Goal: Task Accomplishment & Management: Use online tool/utility

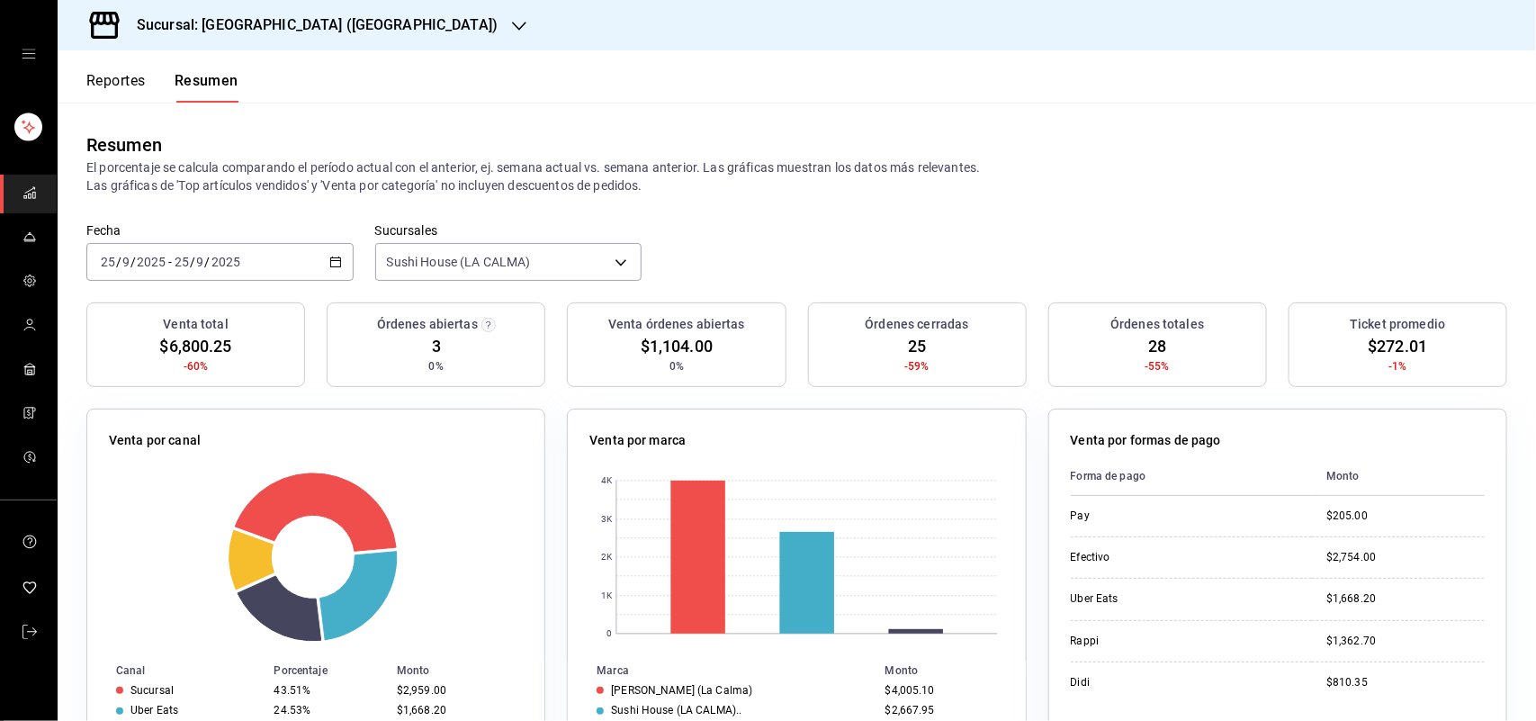
click at [133, 79] on button "Reportes" at bounding box center [115, 87] width 59 height 31
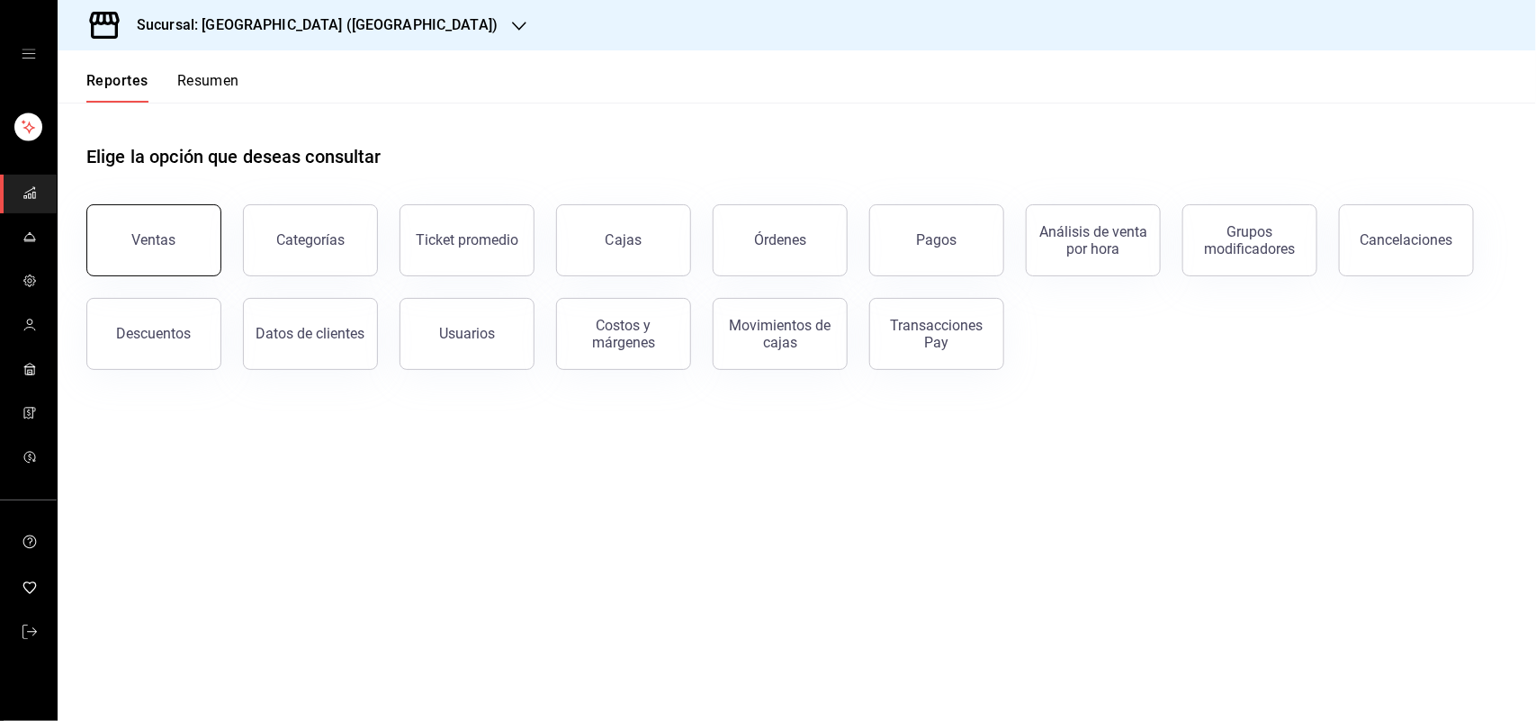
click at [139, 239] on div "Ventas" at bounding box center [154, 239] width 44 height 17
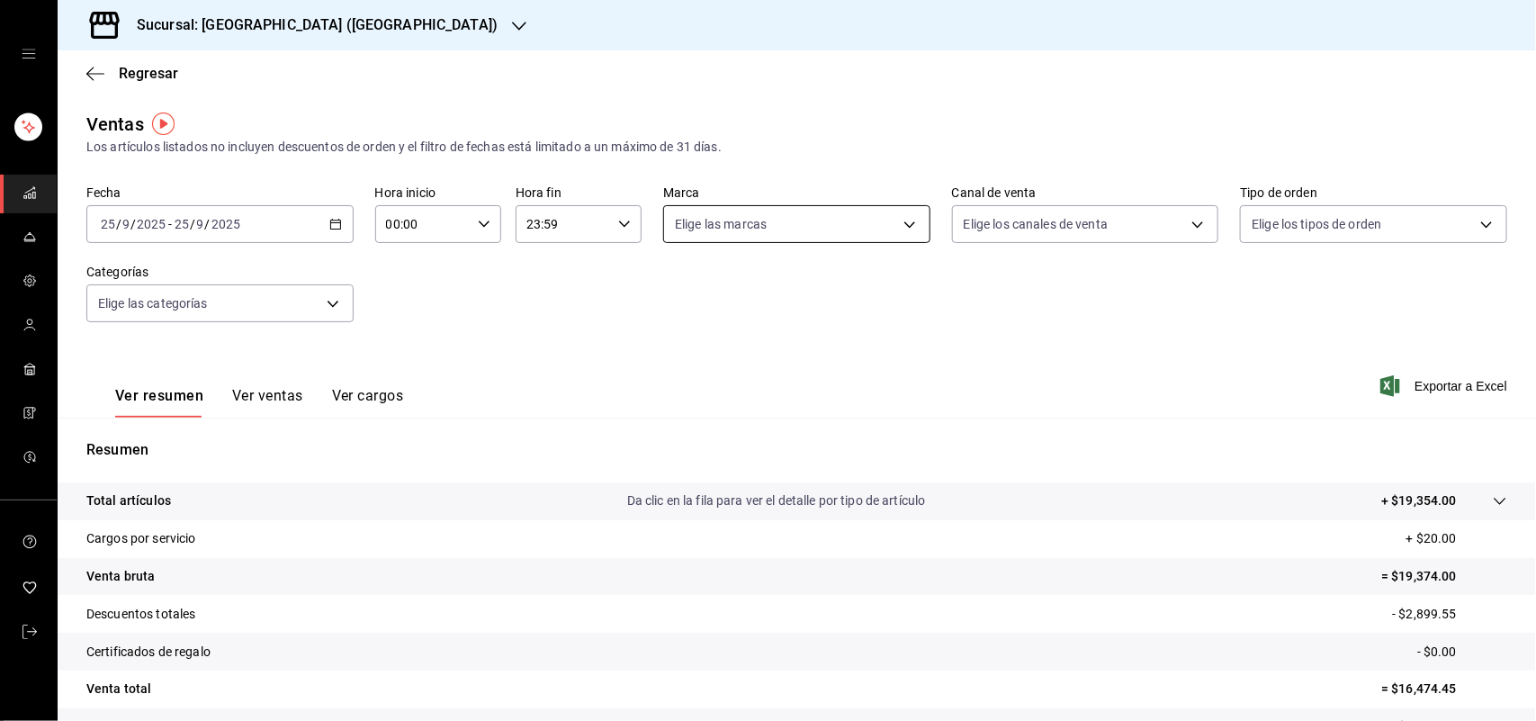
click at [780, 223] on body "Sucursal: Sushi House (LA CALMA) Regresar Ventas Los artículos listados no incl…" at bounding box center [768, 360] width 1536 height 721
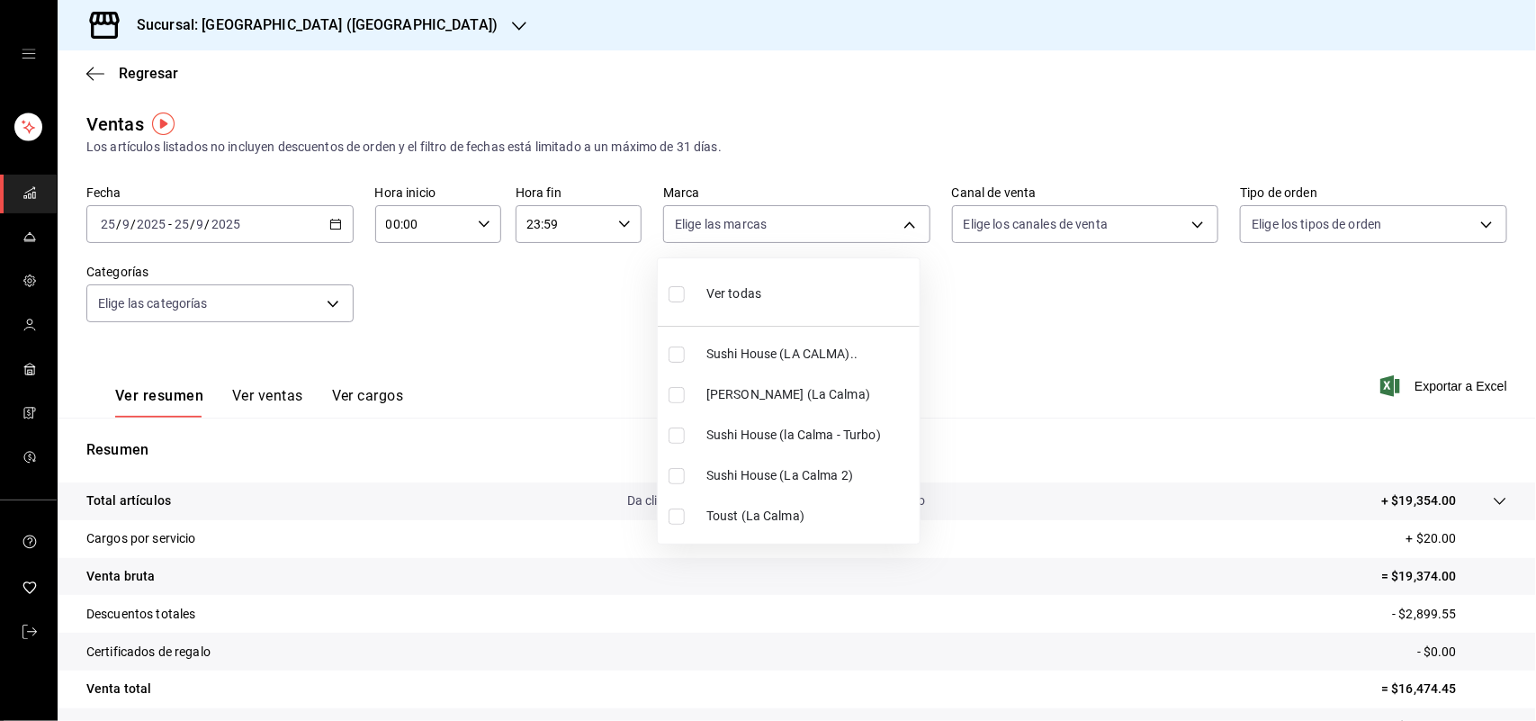
click at [684, 338] on li "Sushi House (LA CALMA).." at bounding box center [789, 354] width 262 height 40
type input "307f2552-bed5-4451-a1d4-9a3d8e6b1418"
checkbox input "true"
click at [671, 430] on input "checkbox" at bounding box center [676, 435] width 16 height 16
checkbox input "true"
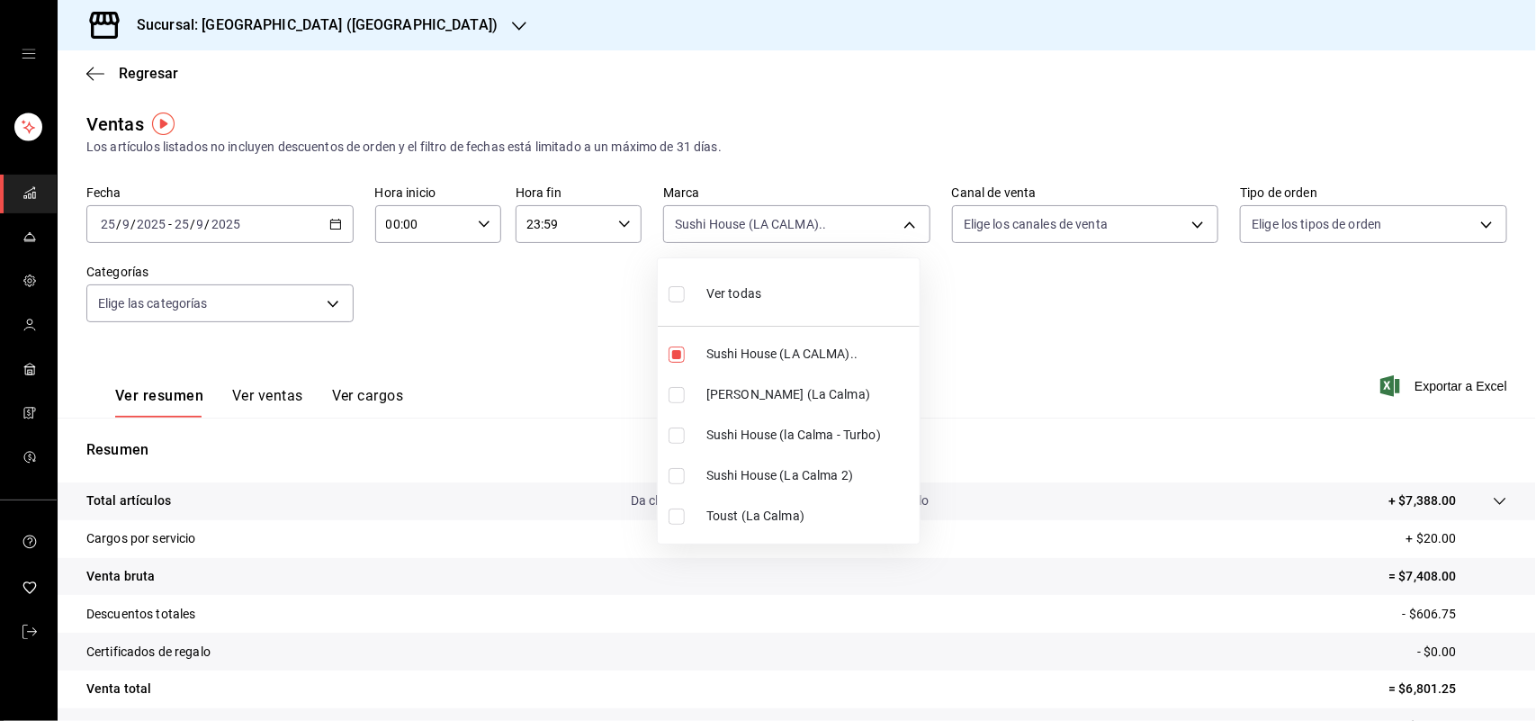
type input "307f2552-bed5-4451-a1d4-9a3d8e6b1418,8d0dddf4-cc55-4964-ab1c-2b5841a14462"
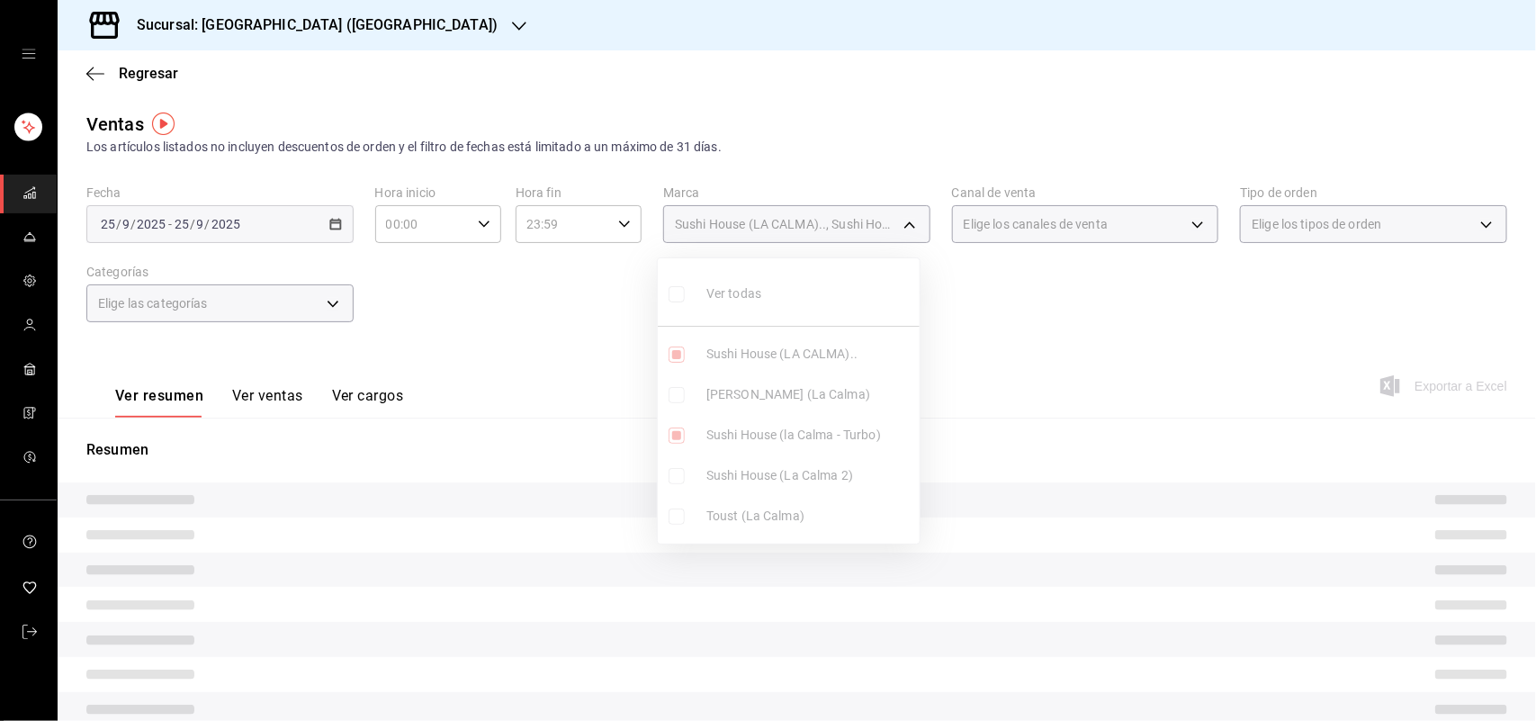
click at [668, 483] on input "checkbox" at bounding box center [676, 476] width 16 height 16
checkbox input "true"
type input "307f2552-bed5-4451-a1d4-9a3d8e6b1418,8d0dddf4-cc55-4964-ab1c-2b5841a14462,370d3…"
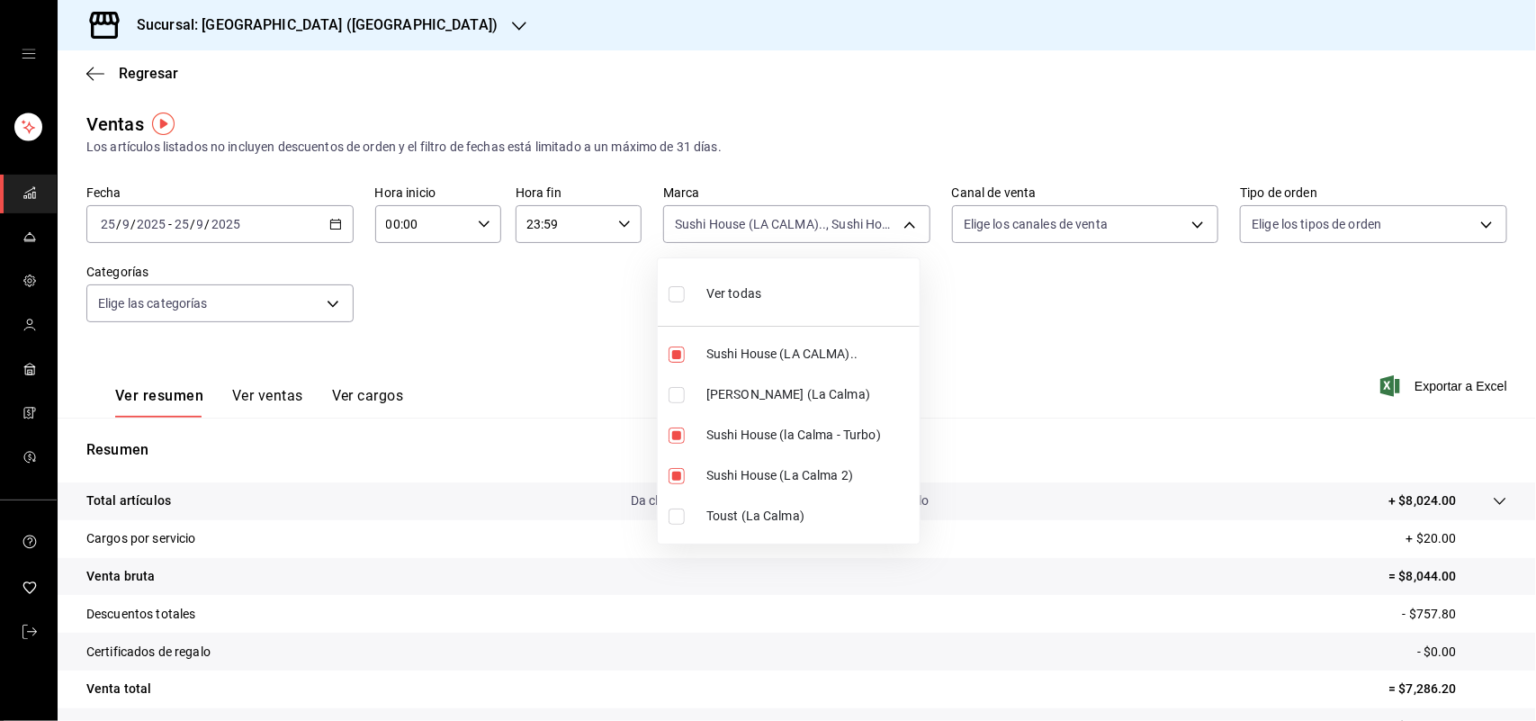
click at [997, 258] on div at bounding box center [768, 360] width 1536 height 721
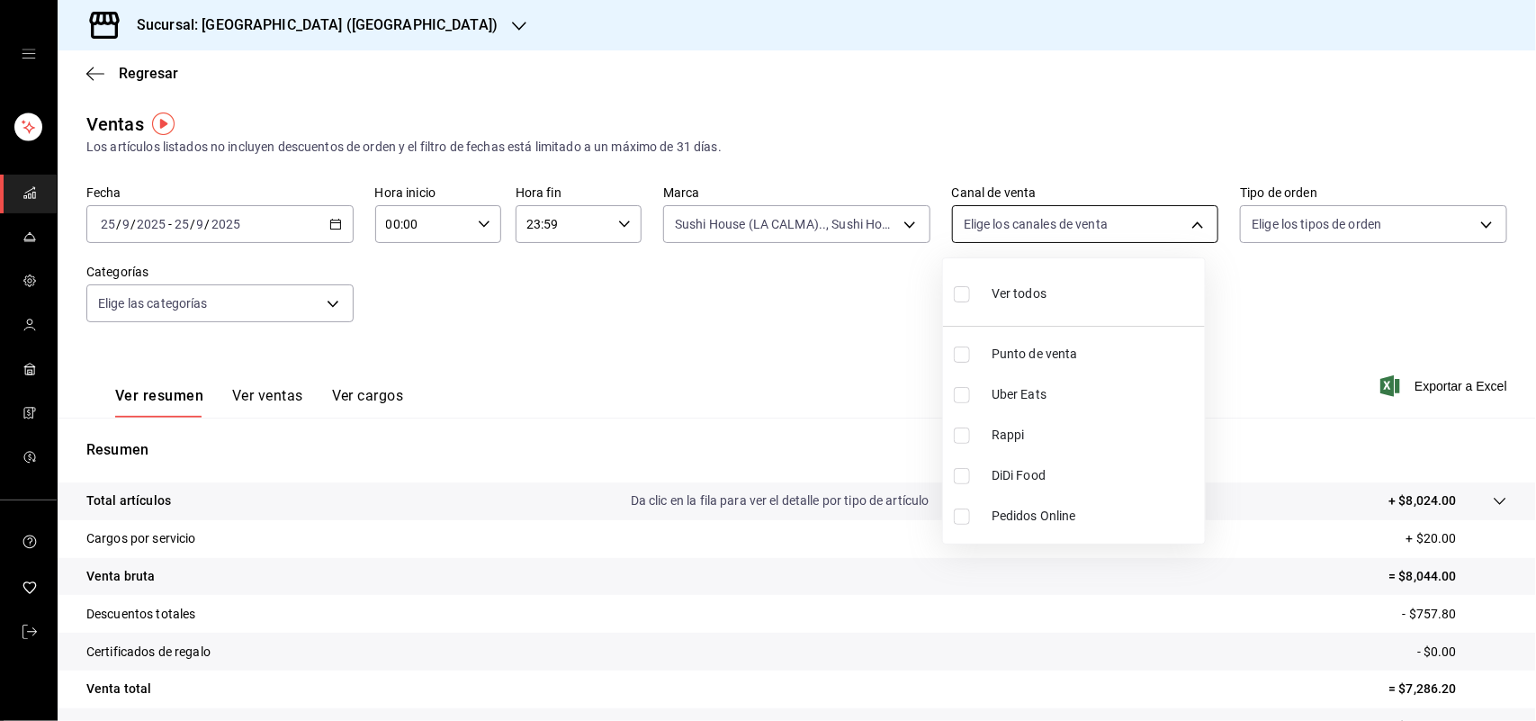
click at [1008, 235] on body "Sucursal: Sushi House (LA CALMA) Regresar Ventas Los artículos listados no incl…" at bounding box center [768, 360] width 1536 height 721
click at [961, 434] on input "checkbox" at bounding box center [962, 435] width 16 height 16
checkbox input "true"
type input "RAPPI"
click at [956, 434] on input "checkbox" at bounding box center [962, 435] width 16 height 16
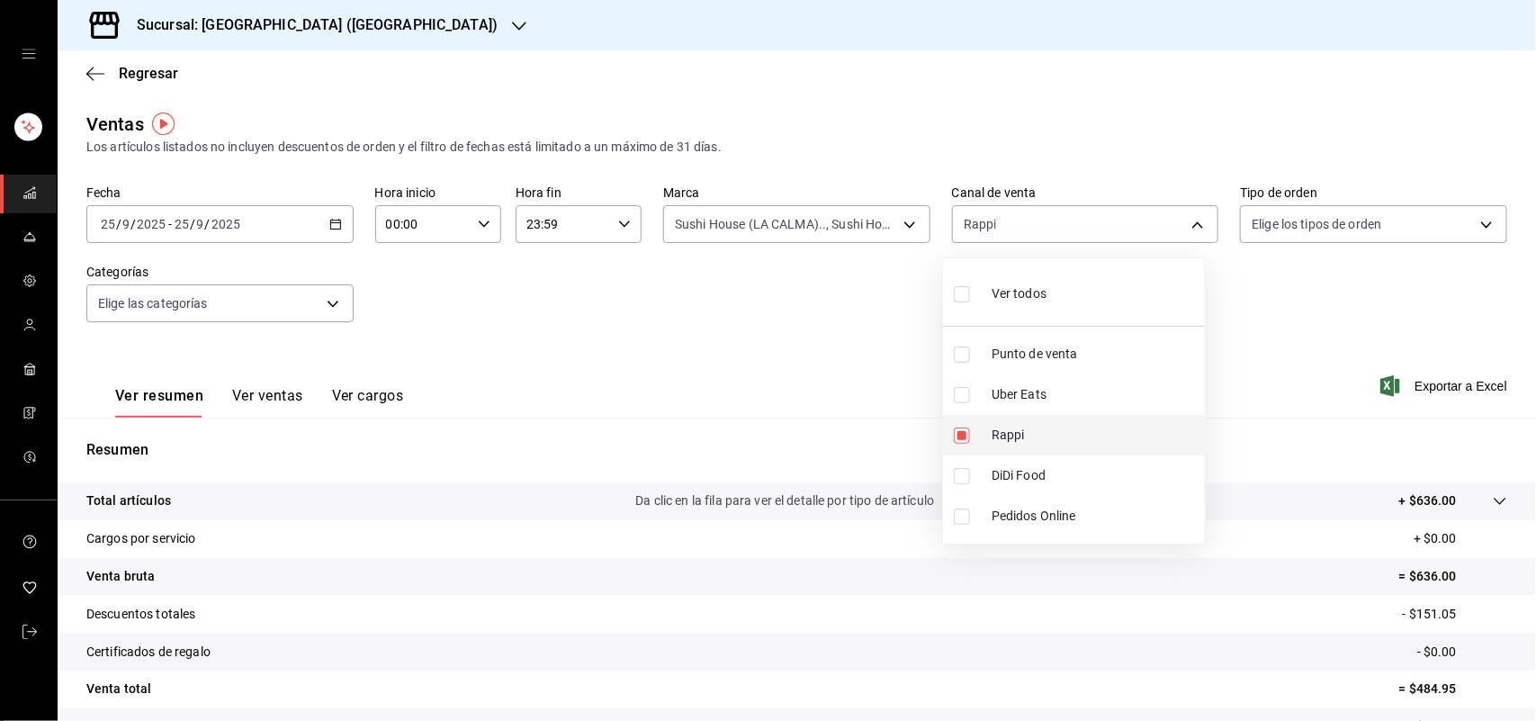
checkbox input "false"
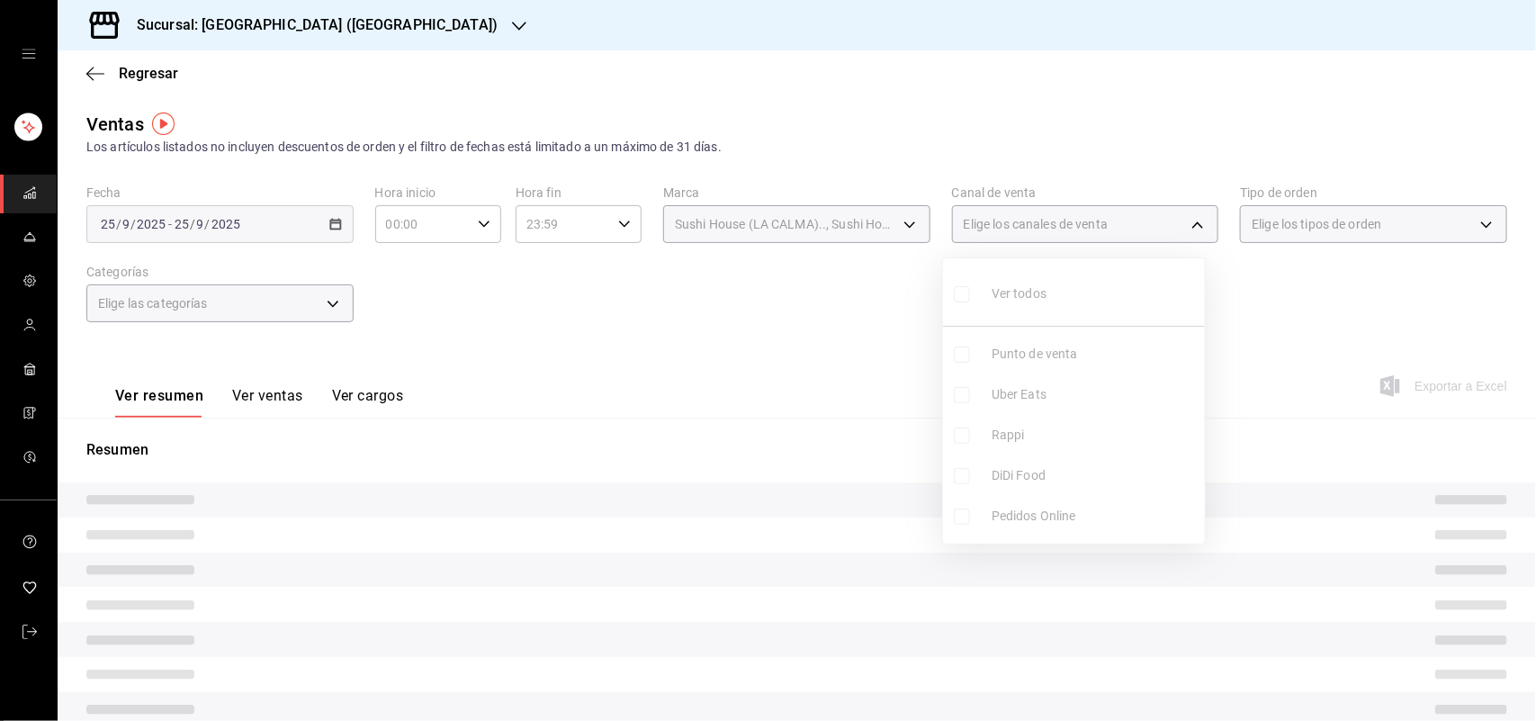
click at [964, 473] on ul "Ver todos Punto de venta Uber Eats Rappi DiDi Food Pedidos Online" at bounding box center [1074, 400] width 262 height 285
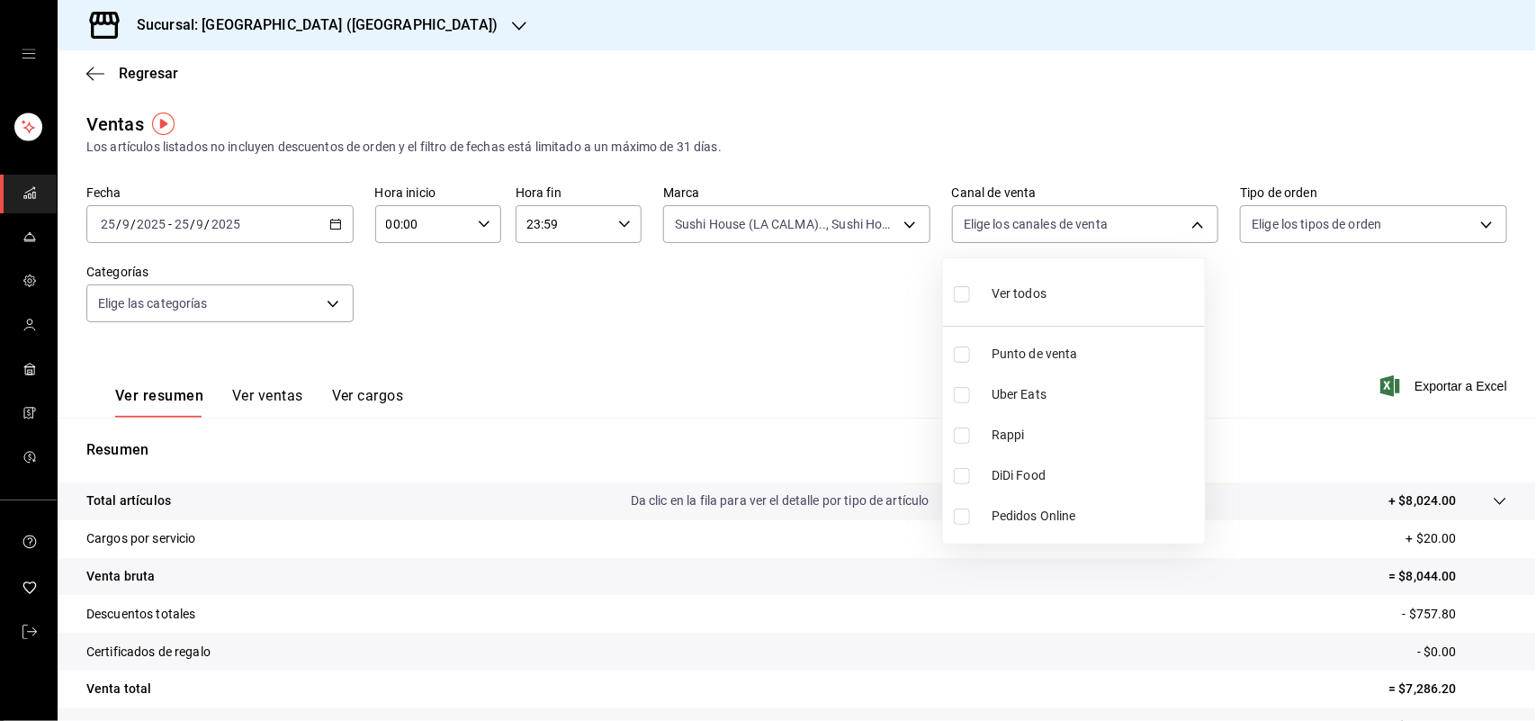
click at [964, 473] on input "checkbox" at bounding box center [962, 476] width 16 height 16
checkbox input "true"
type input "DIDI_FOOD"
click at [964, 473] on input "checkbox" at bounding box center [962, 476] width 16 height 16
checkbox input "false"
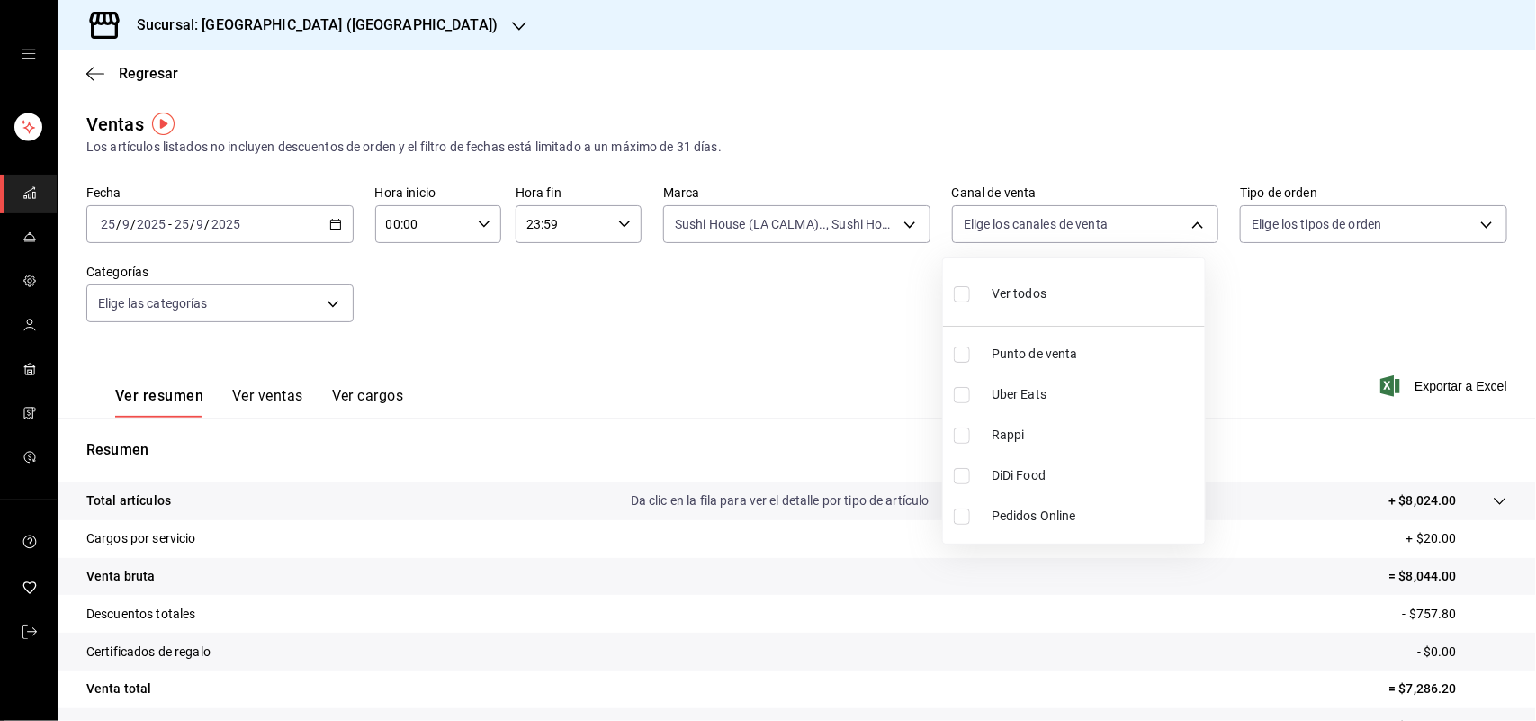
click at [965, 393] on input "checkbox" at bounding box center [962, 395] width 16 height 16
checkbox input "true"
type input "UBER_EATS"
click at [965, 393] on input "checkbox" at bounding box center [962, 395] width 16 height 16
checkbox input "false"
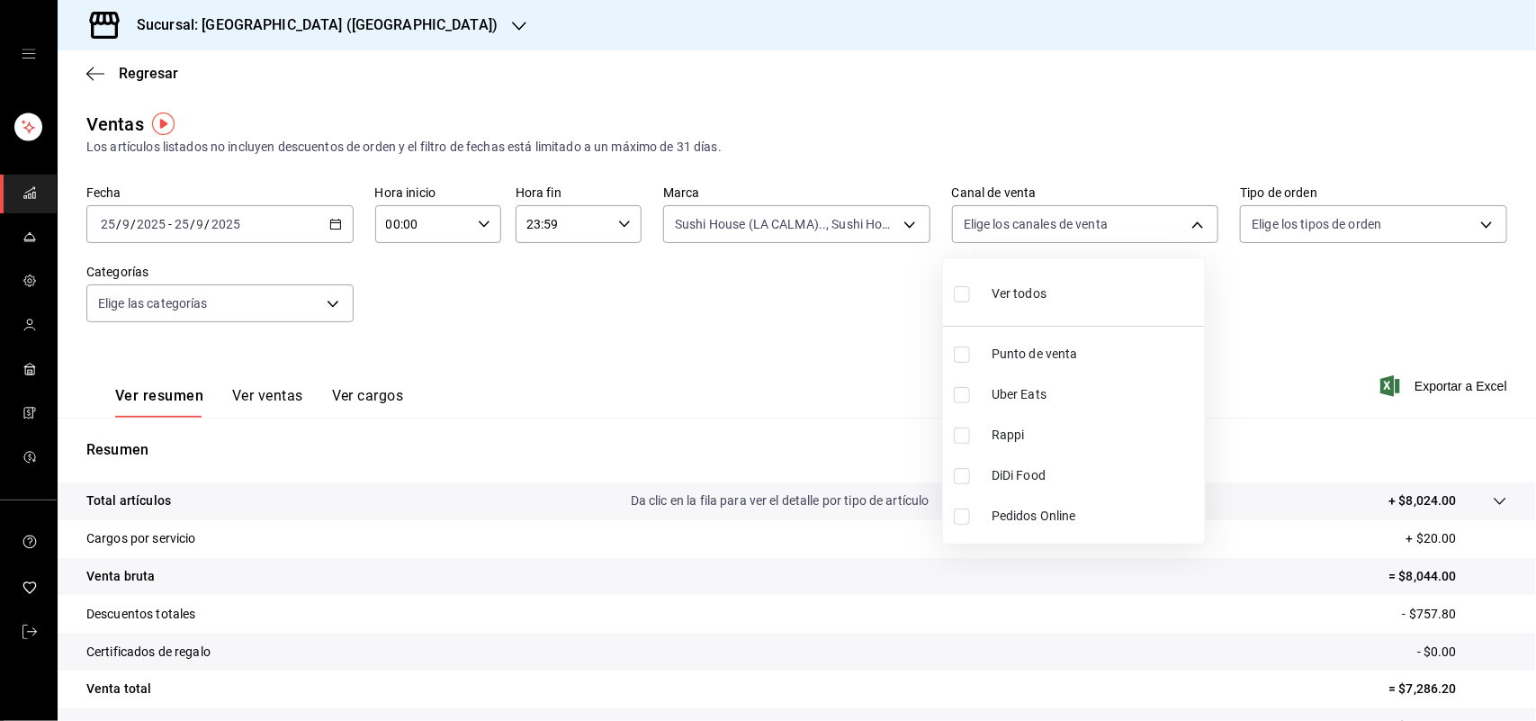
click at [833, 218] on div at bounding box center [768, 360] width 1536 height 721
click at [842, 223] on body "Sucursal: Sushi House (LA CALMA) Regresar Ventas Los artículos listados no incl…" at bounding box center [768, 360] width 1536 height 721
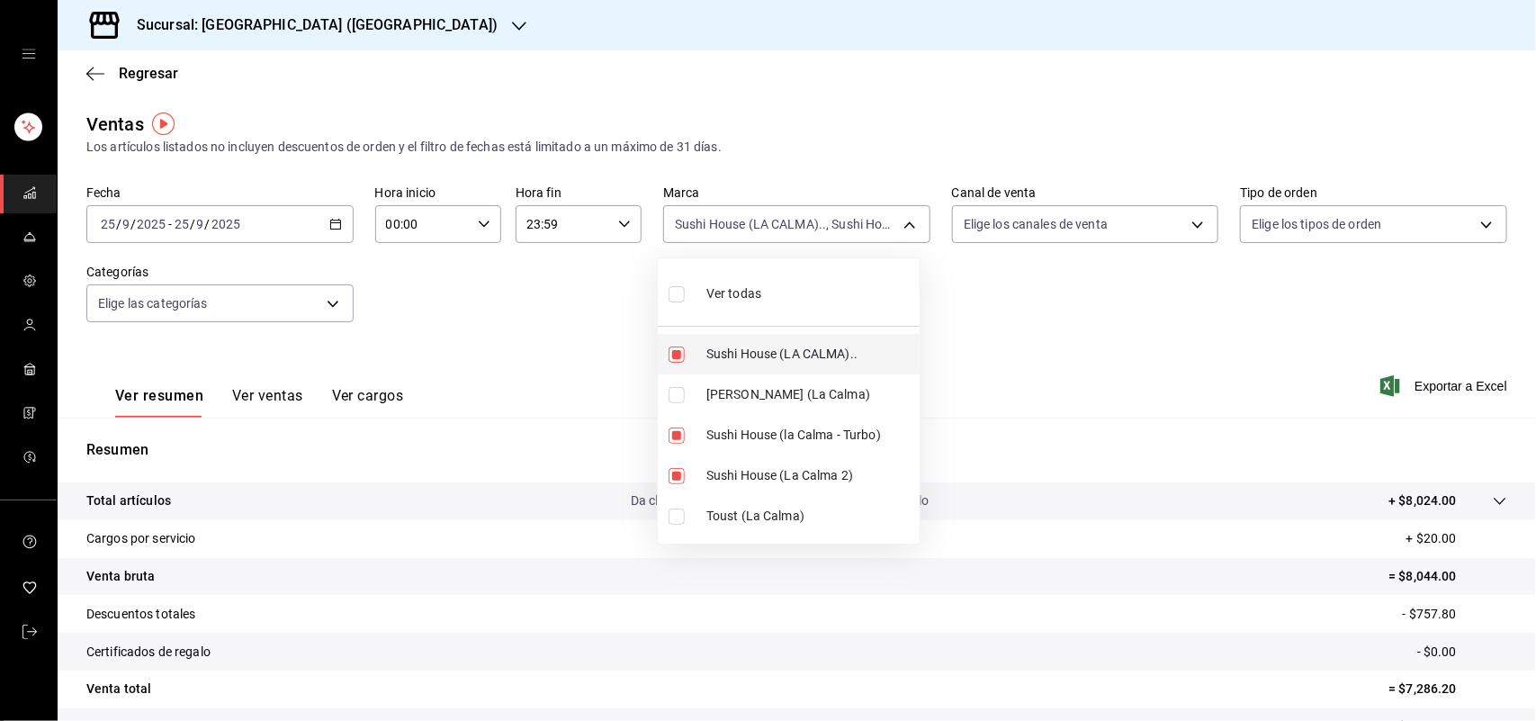
click at [684, 355] on input "checkbox" at bounding box center [676, 354] width 16 height 16
checkbox input "false"
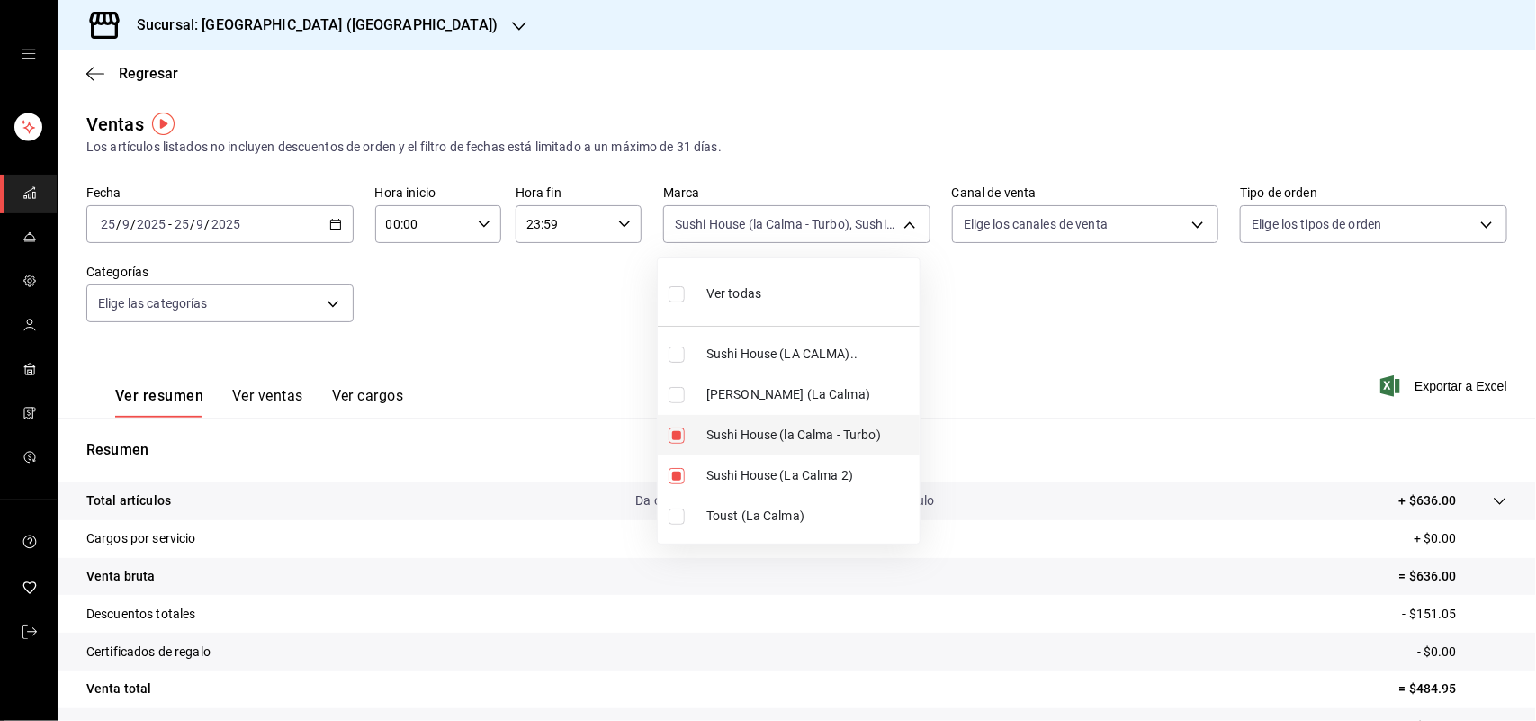
click at [677, 425] on li "Sushi House (la Calma - Turbo)" at bounding box center [789, 435] width 262 height 40
type input "370d3383-42ab-44c7-9136-c83d53f09056"
checkbox input "false"
click at [676, 482] on input "checkbox" at bounding box center [676, 476] width 16 height 16
checkbox input "false"
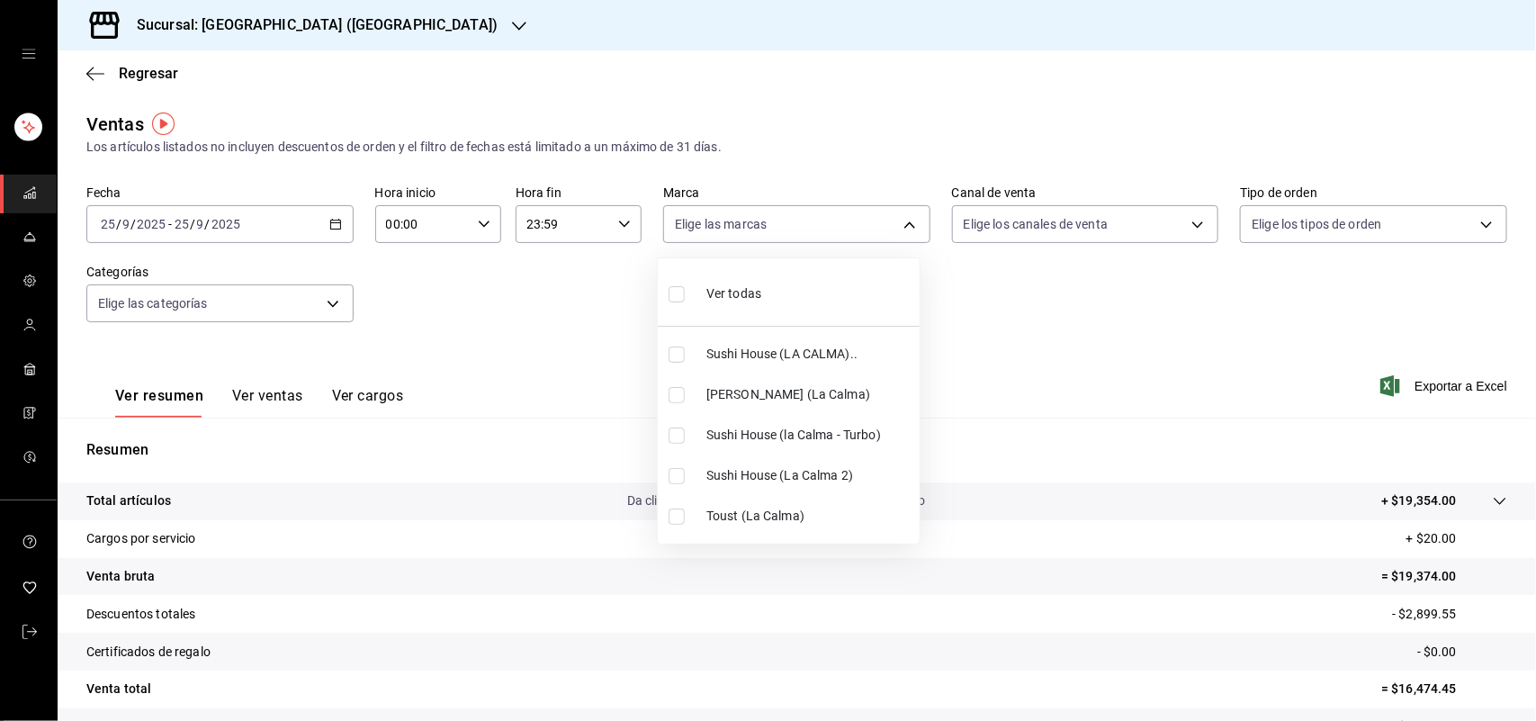
click at [1037, 227] on div at bounding box center [768, 360] width 1536 height 721
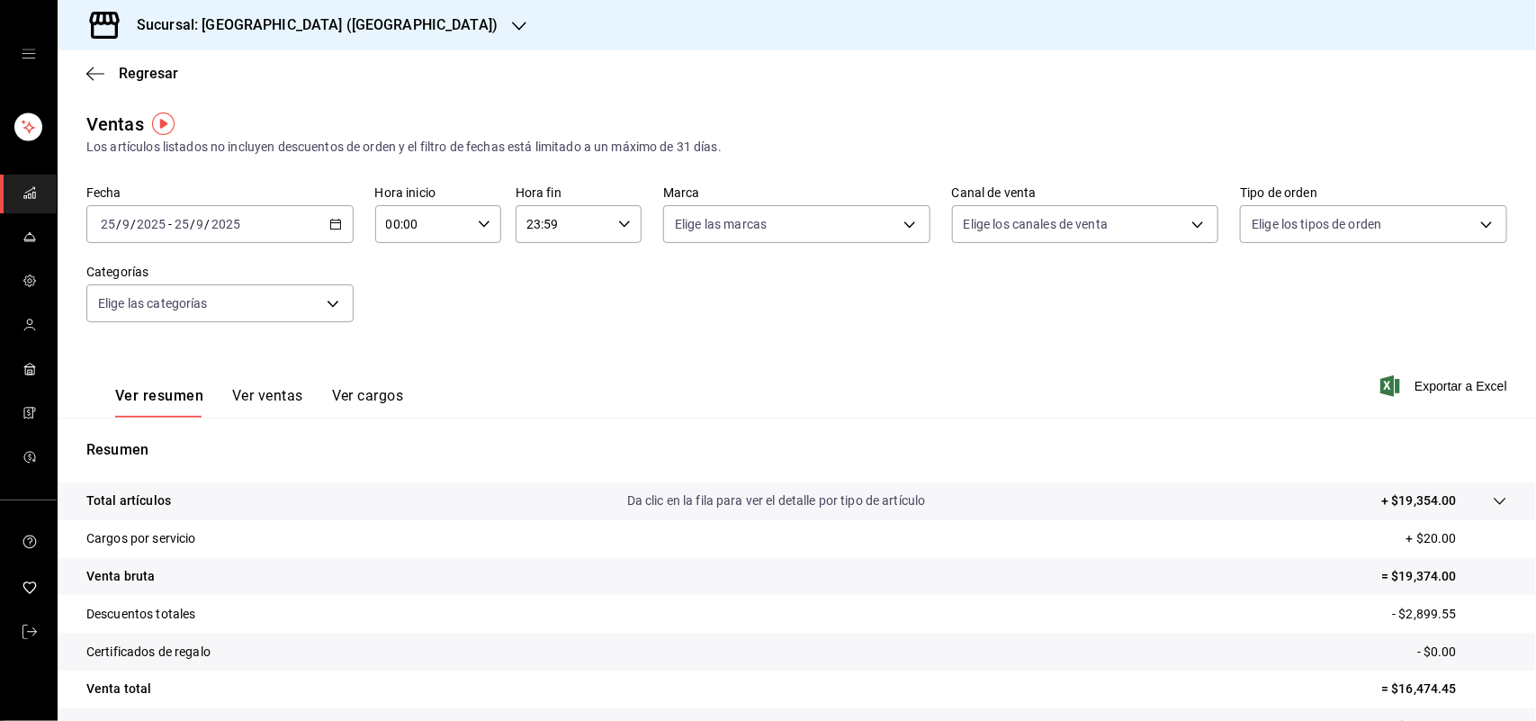
click at [1049, 220] on body "Sucursal: Sushi House (LA CALMA) Regresar Ventas Los artículos listados no incl…" at bounding box center [768, 360] width 1536 height 721
click at [844, 182] on div at bounding box center [768, 360] width 1536 height 721
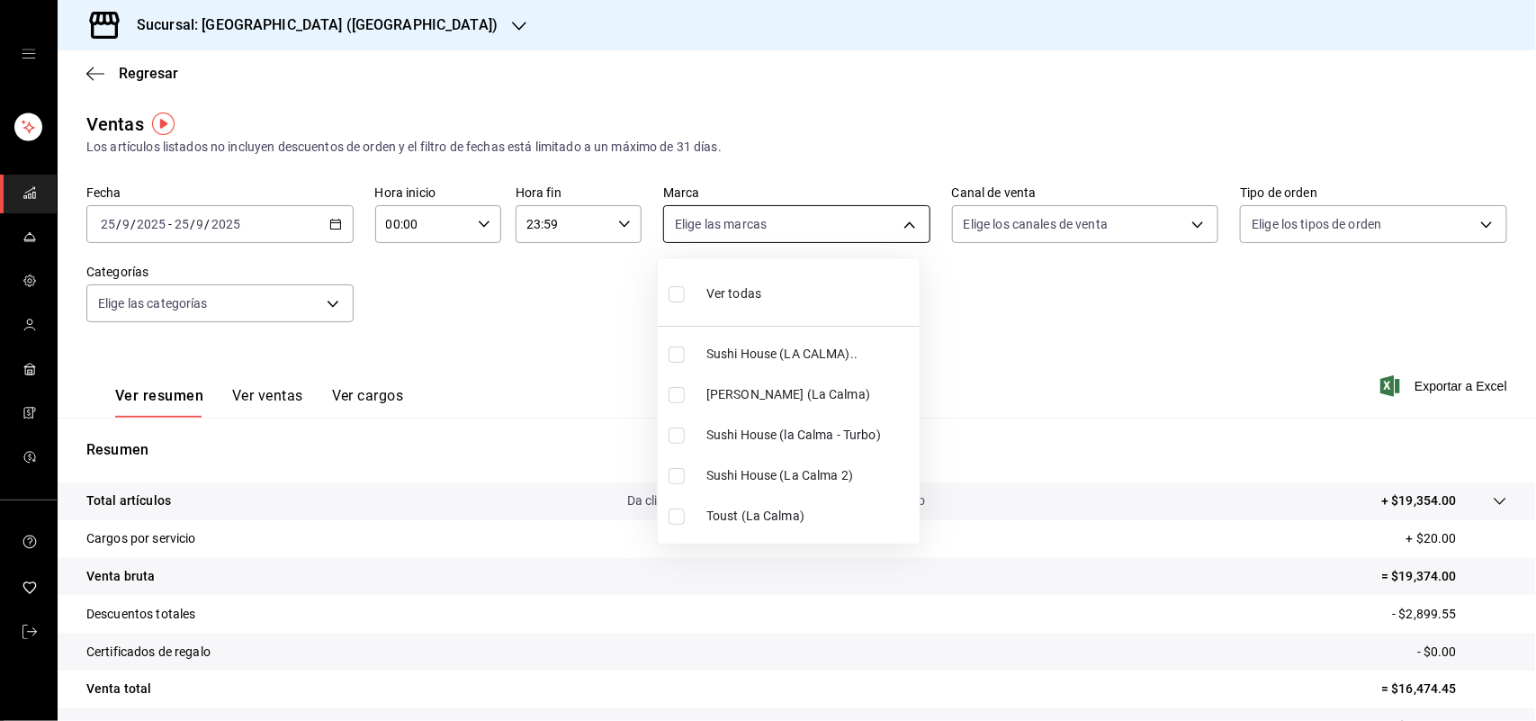
click at [841, 219] on body "Sucursal: Sushi House (LA CALMA) Regresar Ventas Los artículos listados no incl…" at bounding box center [768, 360] width 1536 height 721
click at [675, 387] on input "checkbox" at bounding box center [676, 395] width 16 height 16
checkbox input "true"
type input "ad5c7ce8-09c3-4353-8fa5-0bd3f2c3ed7d"
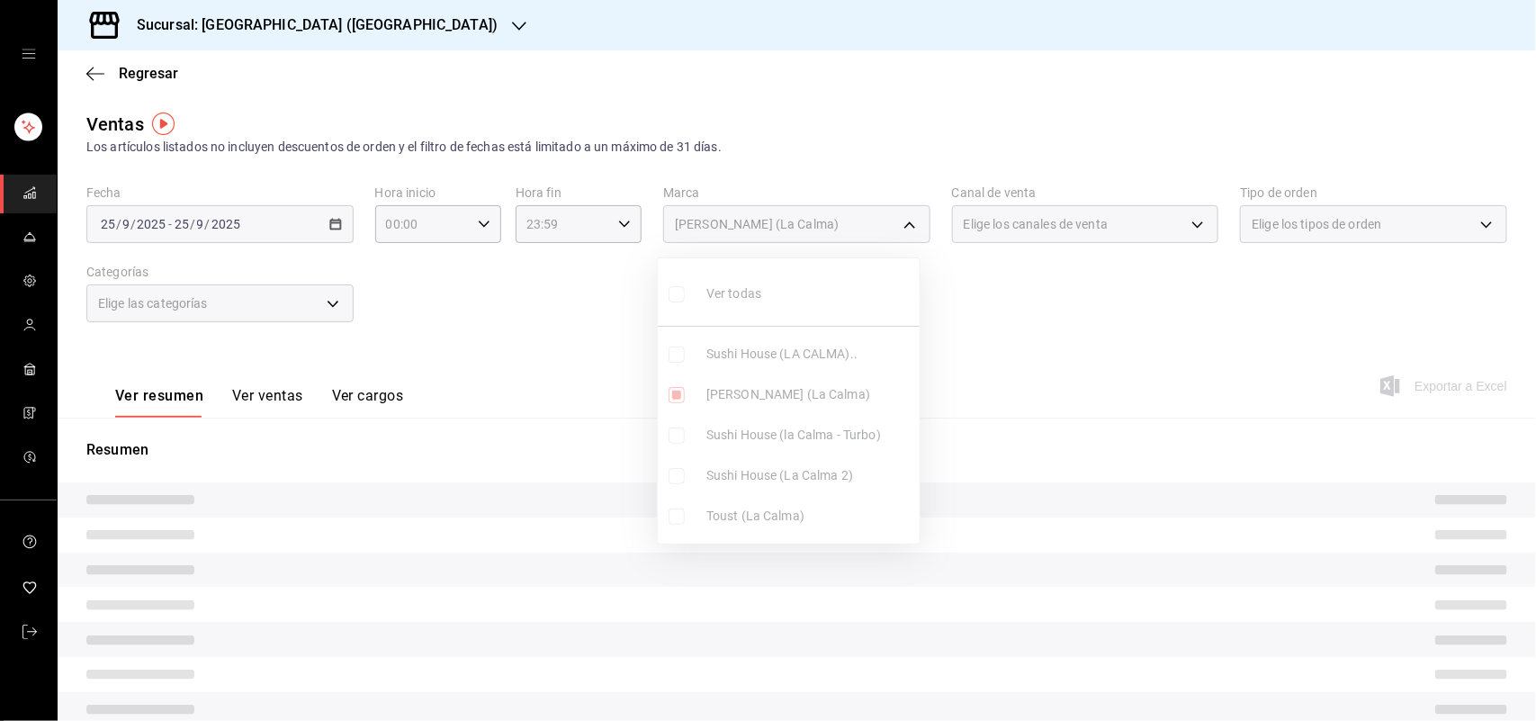
click at [1090, 199] on div at bounding box center [768, 360] width 1536 height 721
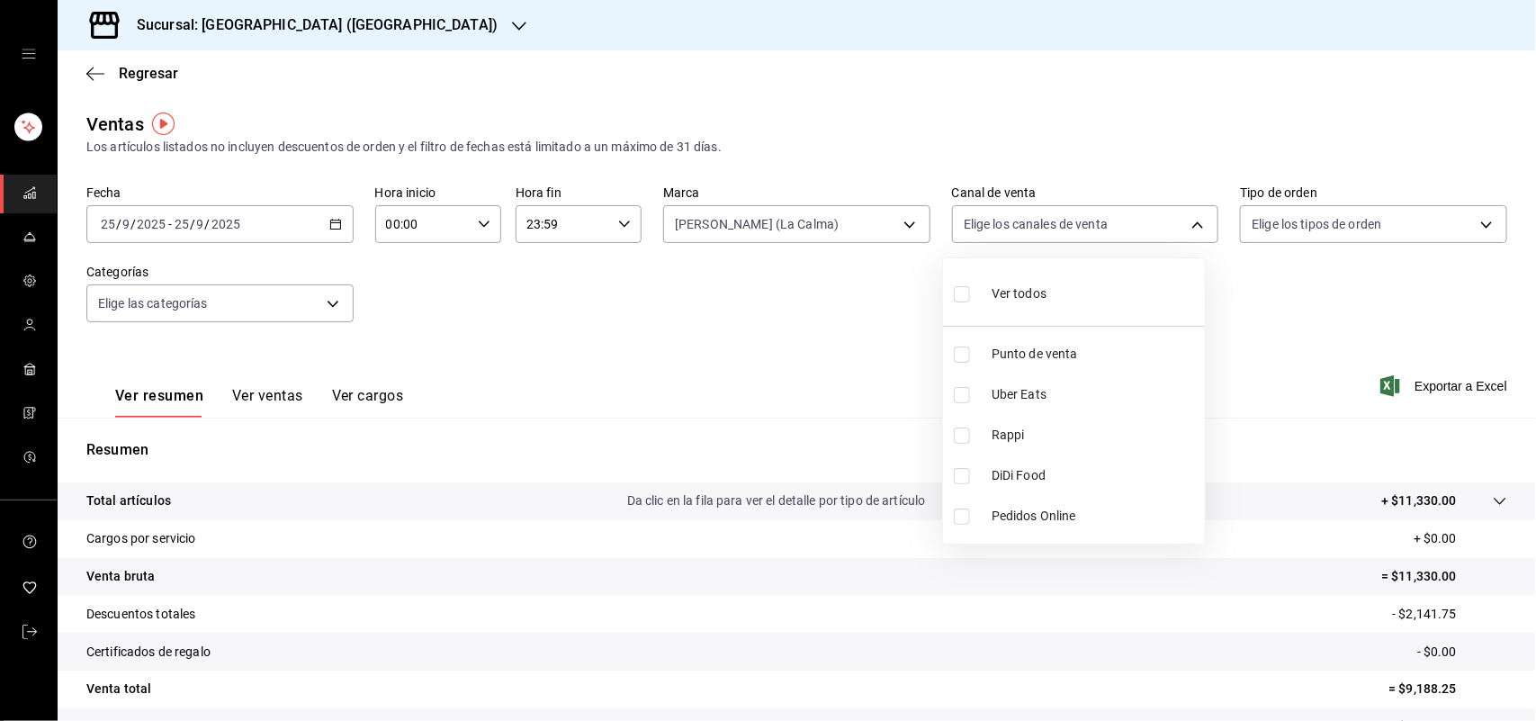
click at [1084, 216] on body "Sucursal: Sushi House (LA CALMA) Regresar Ventas Los artículos listados no incl…" at bounding box center [768, 360] width 1536 height 721
click at [955, 435] on input "checkbox" at bounding box center [962, 435] width 16 height 16
checkbox input "true"
type input "RAPPI"
click at [955, 435] on input "checkbox" at bounding box center [962, 435] width 16 height 16
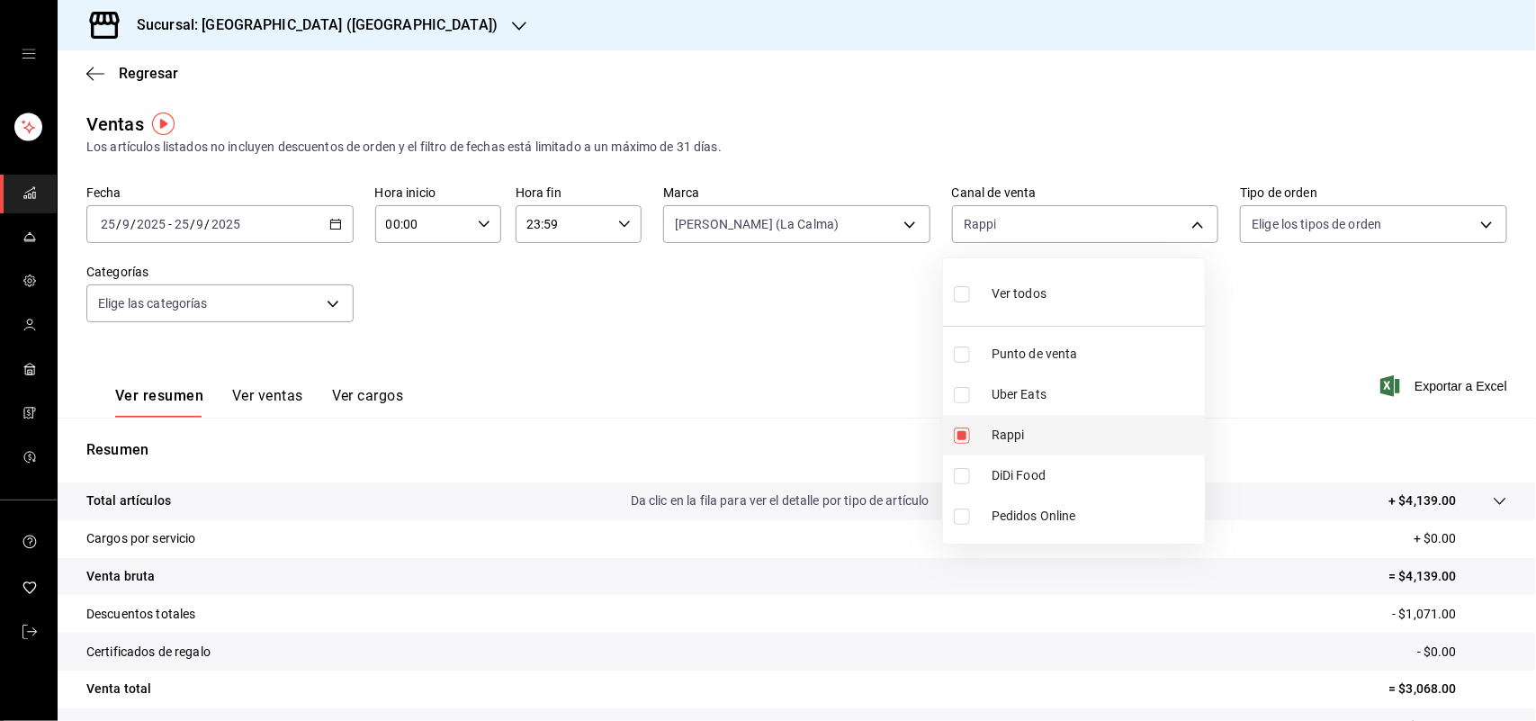
checkbox input "false"
click at [954, 478] on input "checkbox" at bounding box center [962, 476] width 16 height 16
checkbox input "true"
type input "DIDI_FOOD"
click at [954, 478] on input "checkbox" at bounding box center [962, 476] width 16 height 16
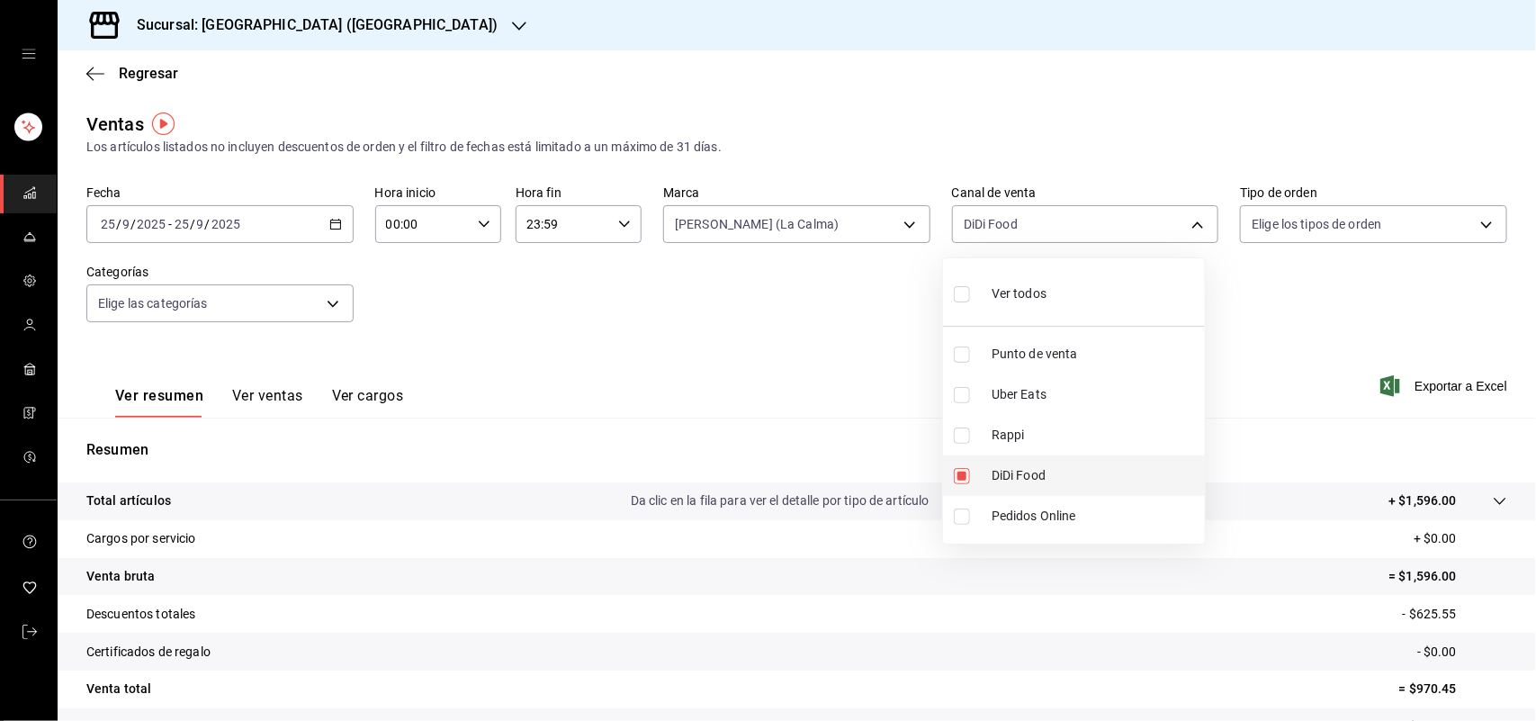
checkbox input "false"
click at [958, 402] on input "checkbox" at bounding box center [962, 395] width 16 height 16
checkbox input "true"
type input "UBER_EATS"
